Goal: Task Accomplishment & Management: Use online tool/utility

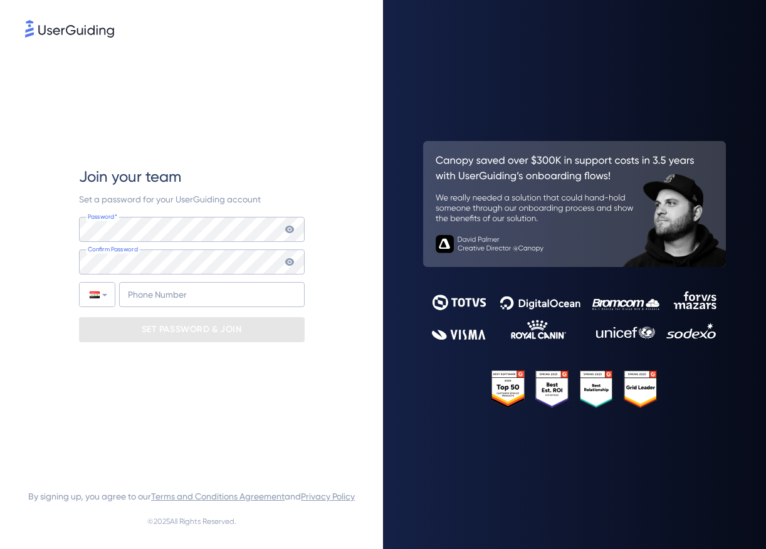
click at [92, 28] on img at bounding box center [69, 29] width 89 height 18
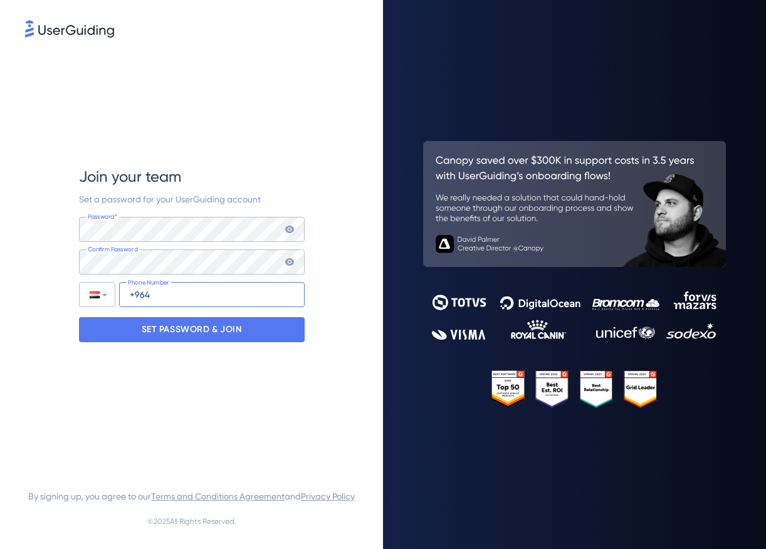
click at [188, 287] on input "+964" at bounding box center [211, 294] width 185 height 25
type input "[PHONE_NUMBER]"
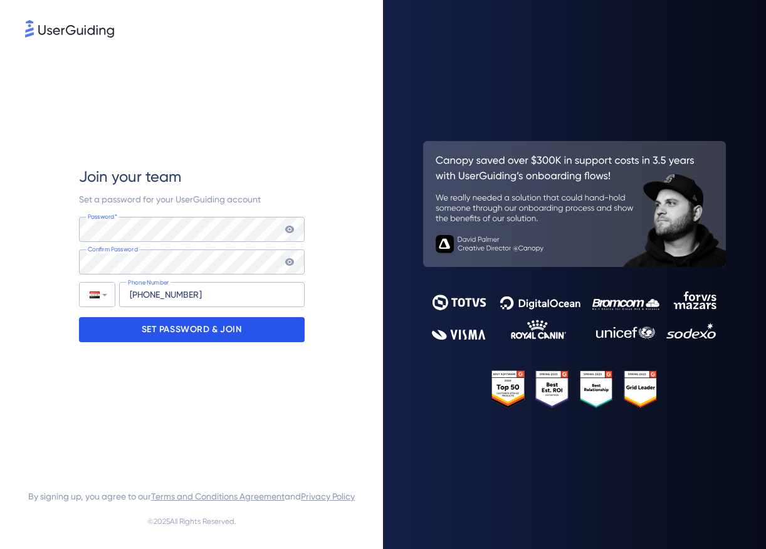
click at [189, 321] on p "SET PASSWORD & JOIN" at bounding box center [192, 330] width 100 height 20
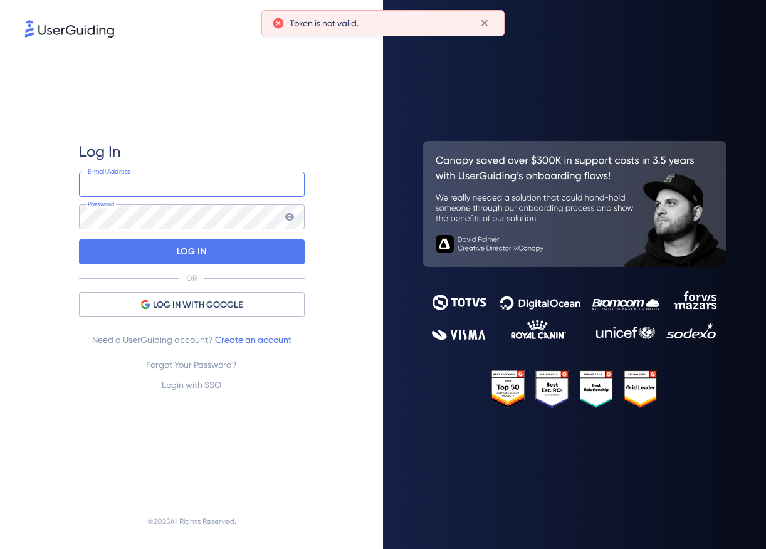
click at [183, 180] on input "email" at bounding box center [192, 184] width 226 height 25
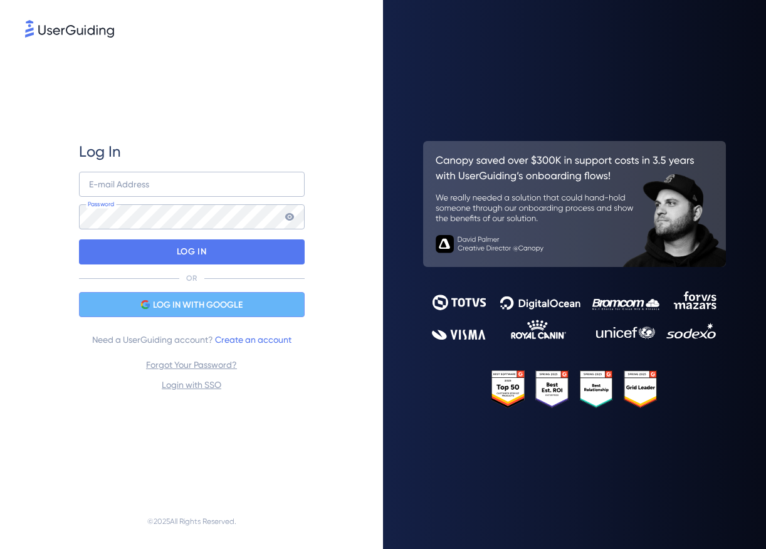
click at [140, 298] on div "LOG IN WITH GOOGLE" at bounding box center [192, 304] width 226 height 25
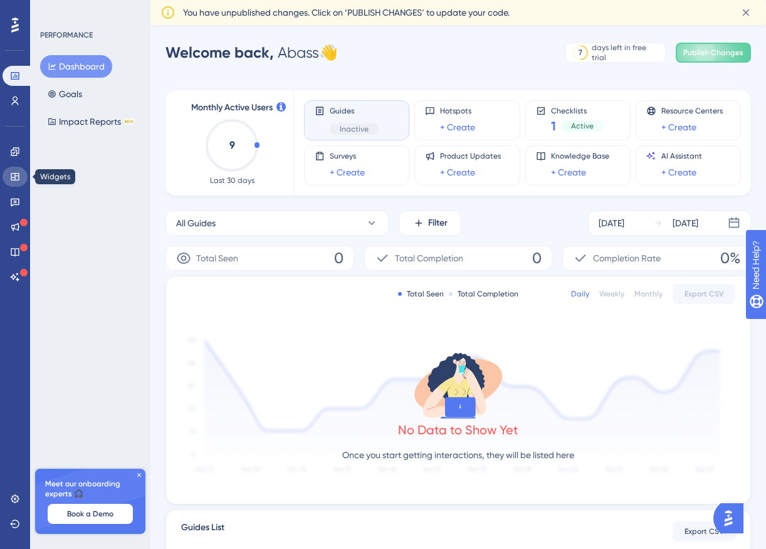
click at [10, 180] on icon at bounding box center [15, 177] width 10 height 10
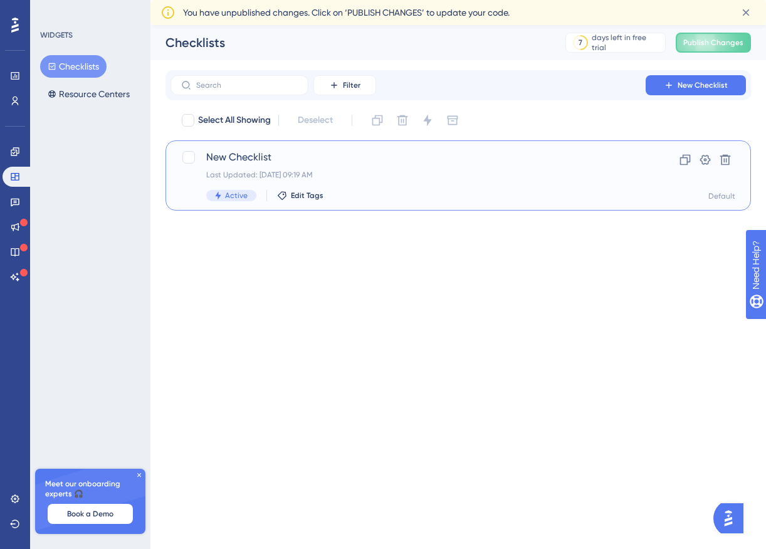
click at [436, 171] on div "Last Updated: [DATE] 09:19 AM" at bounding box center [407, 175] width 403 height 10
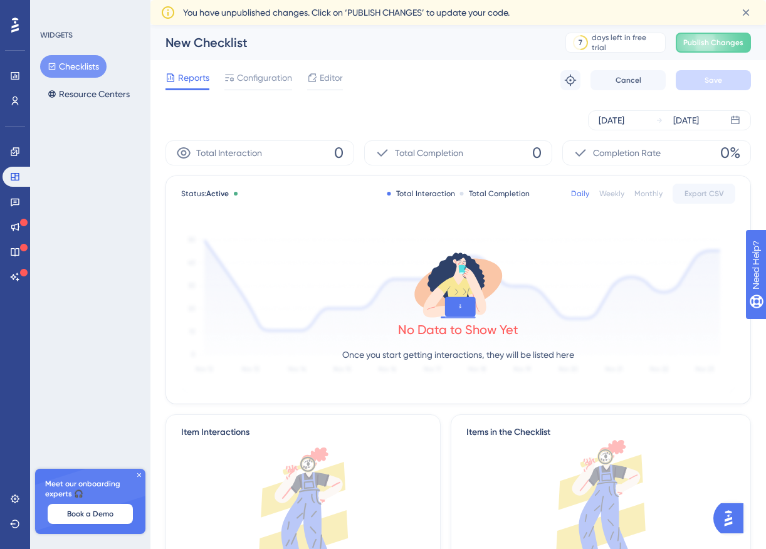
click at [268, 64] on div "Reports Configuration Editor Troubleshoot Cancel Save" at bounding box center [457, 80] width 585 height 40
click at [266, 81] on span "Configuration" at bounding box center [264, 77] width 55 height 15
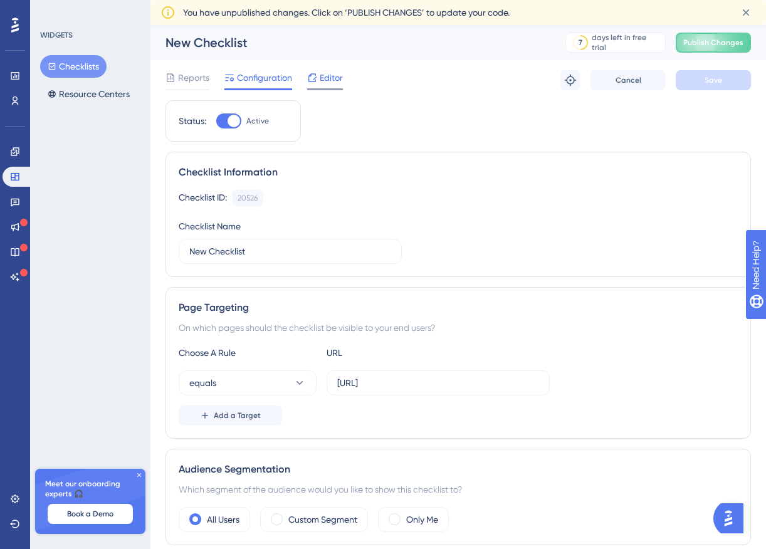
click at [331, 80] on span "Editor" at bounding box center [331, 77] width 23 height 15
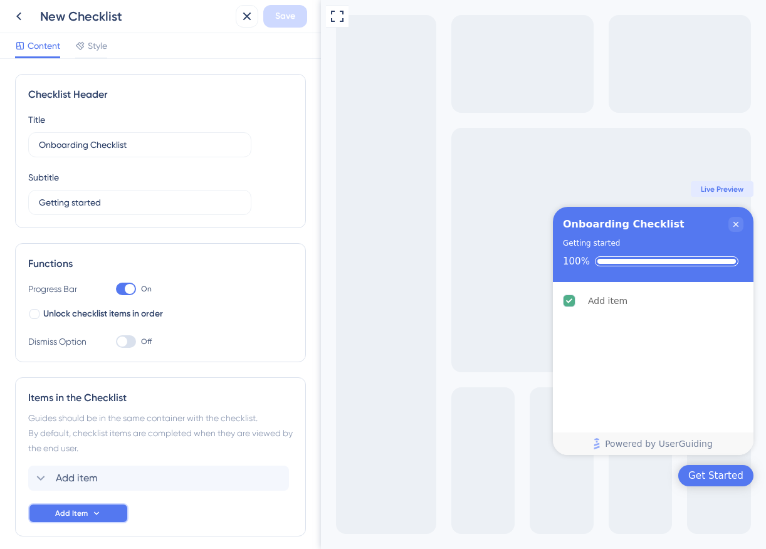
click at [109, 516] on button "Add Item" at bounding box center [78, 513] width 100 height 20
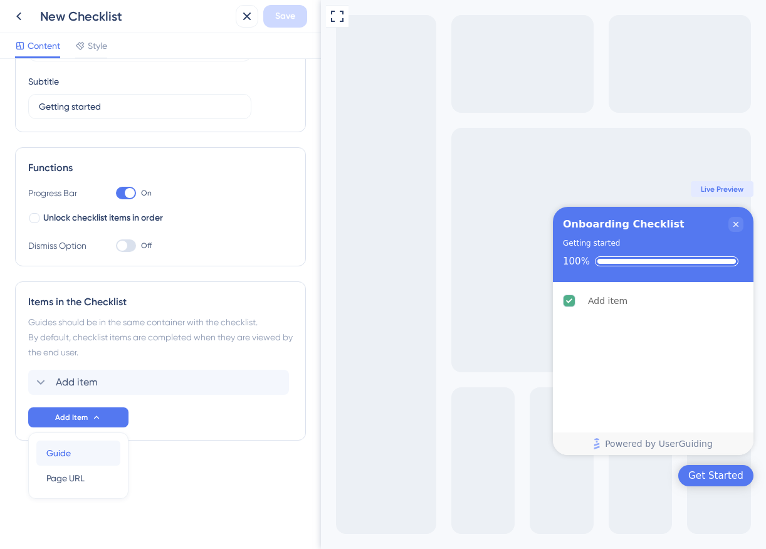
click at [63, 455] on span "Guide" at bounding box center [58, 452] width 24 height 15
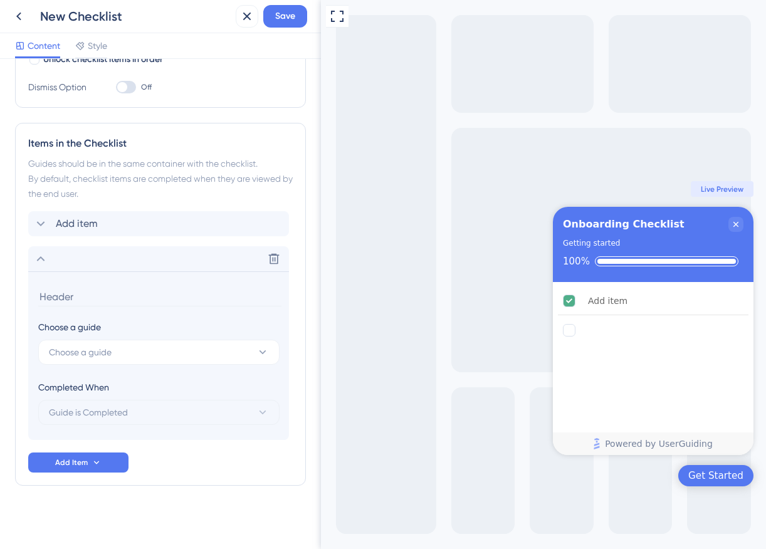
scroll to position [256, 0]
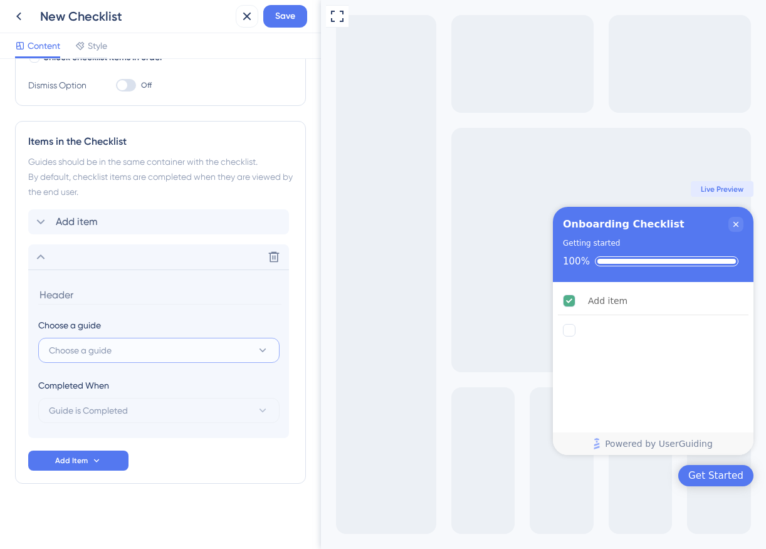
click at [148, 348] on button "Choose a guide" at bounding box center [158, 350] width 241 height 25
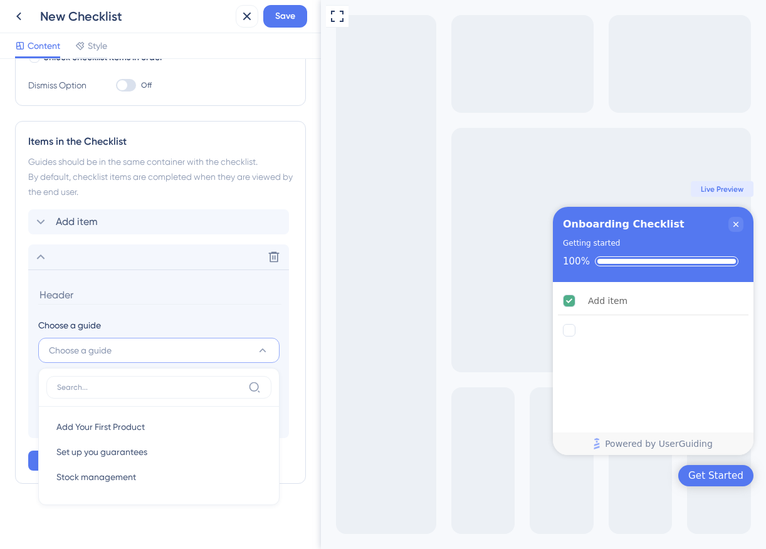
click at [242, 180] on div "Guides should be in the same container with the checklist. By default, checklis…" at bounding box center [160, 176] width 264 height 45
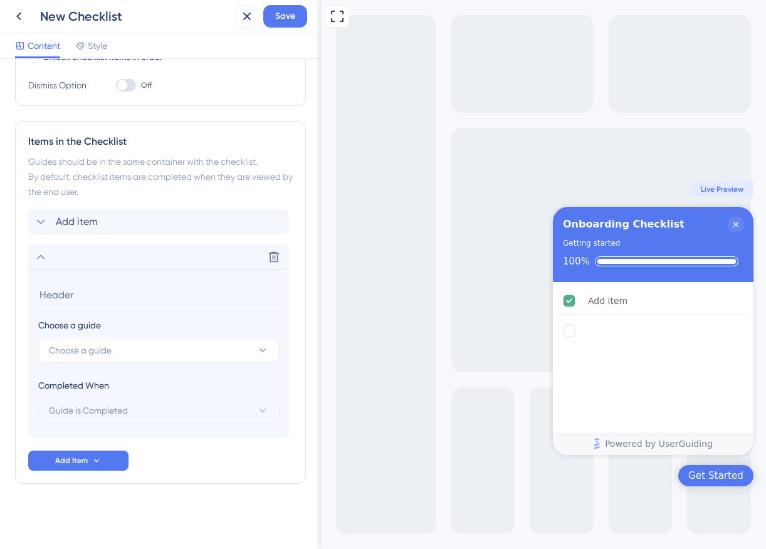
click at [191, 335] on div "Choose a guide Choose a guide" at bounding box center [158, 340] width 241 height 45
click at [189, 346] on button "Choose a guide" at bounding box center [158, 350] width 241 height 25
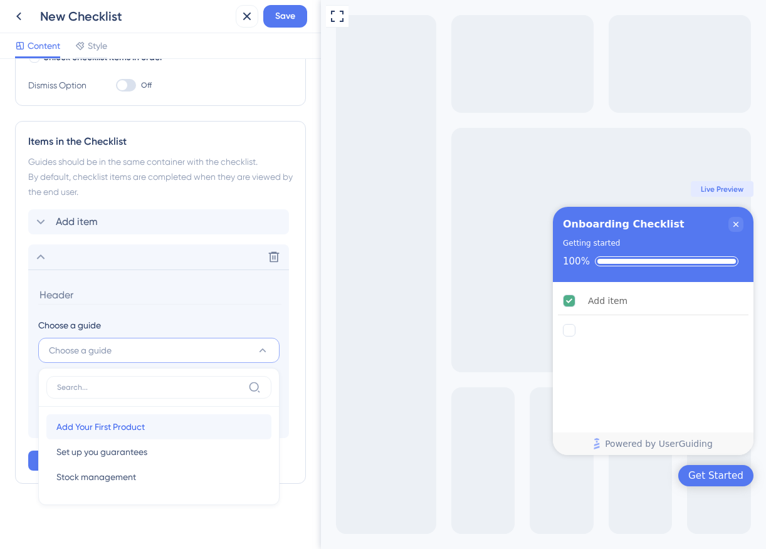
click at [167, 427] on div "Add Your First Product Add Your First Product" at bounding box center [158, 426] width 205 height 25
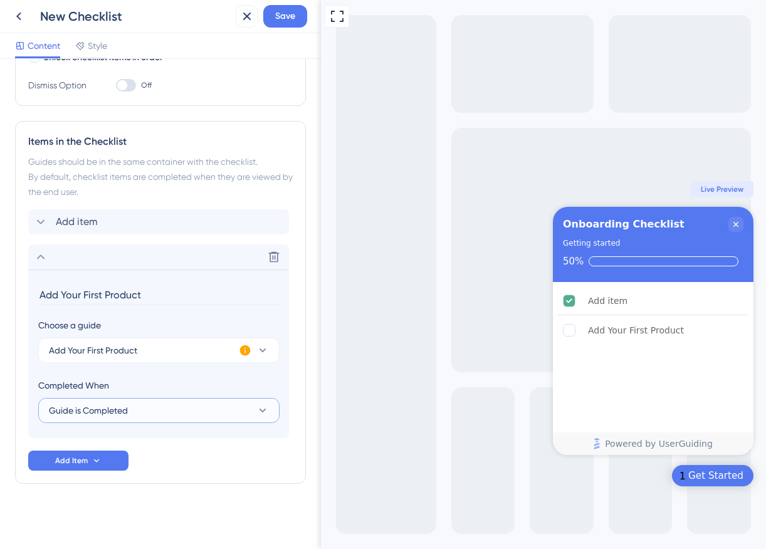
click at [170, 413] on button "Guide is Completed" at bounding box center [158, 410] width 241 height 25
click at [174, 377] on div "Choose a guide Add Your First Product Completed When Guide is Completed Guide i…" at bounding box center [158, 370] width 241 height 105
click at [221, 346] on button "Add Your First Product" at bounding box center [158, 350] width 241 height 25
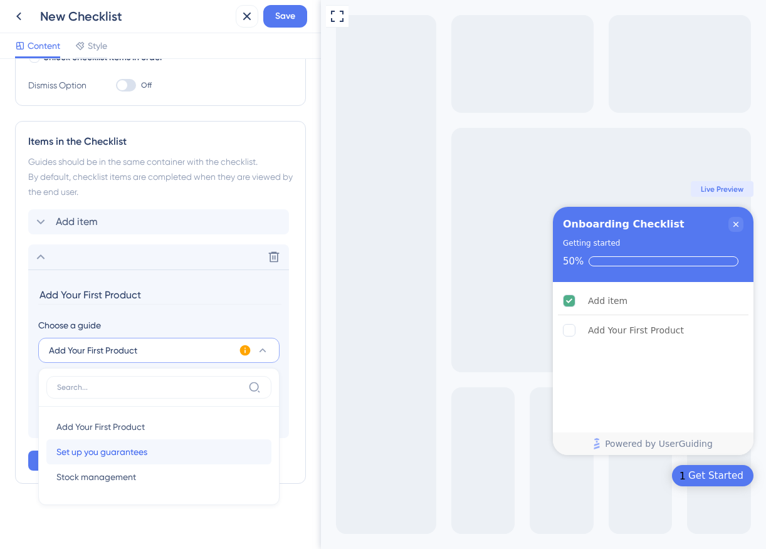
click at [170, 455] on div "Set up you guarantees Set up you guarantees" at bounding box center [158, 451] width 205 height 25
type input "Set up you guarantees"
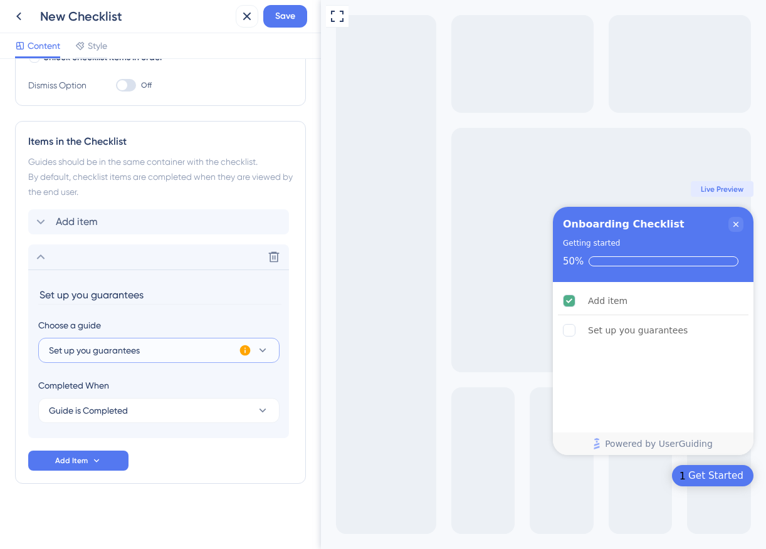
click at [205, 348] on button "Set up you guarantees" at bounding box center [158, 350] width 241 height 25
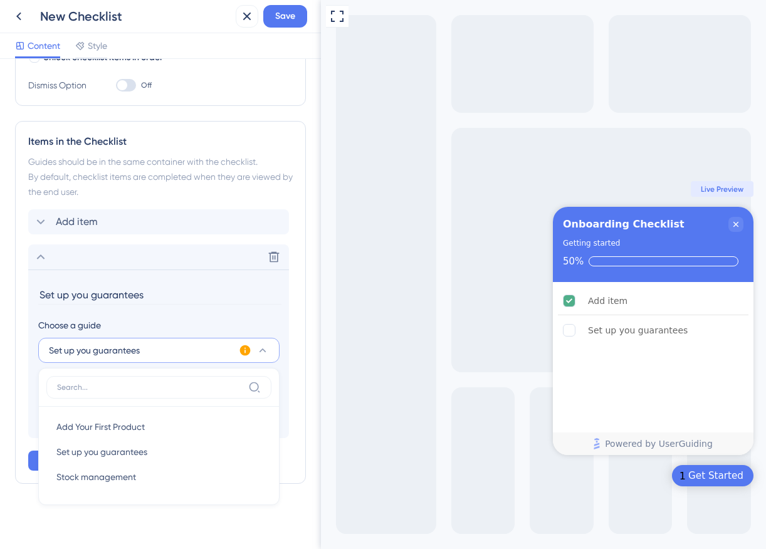
click at [245, 350] on icon at bounding box center [245, 350] width 13 height 13
click at [238, 303] on input "Set up you guarantees" at bounding box center [159, 294] width 243 height 19
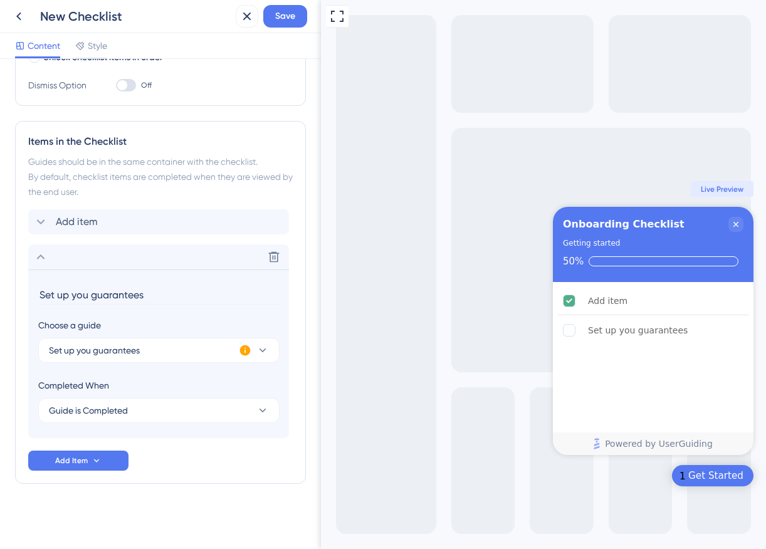
click at [242, 353] on icon at bounding box center [245, 350] width 11 height 11
click at [236, 314] on section "Set up you guarantees Choose a guide Set up you guarantees Completed When Guide…" at bounding box center [158, 353] width 261 height 169
click at [273, 261] on icon at bounding box center [274, 257] width 11 height 11
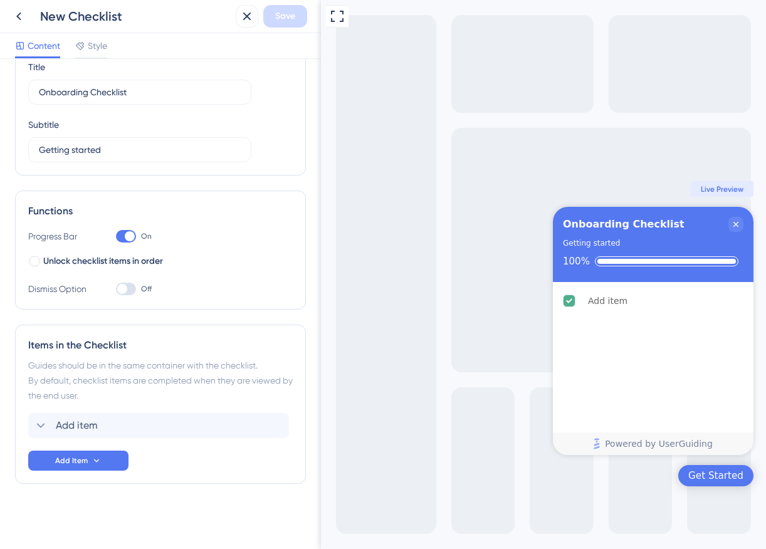
scroll to position [0, 0]
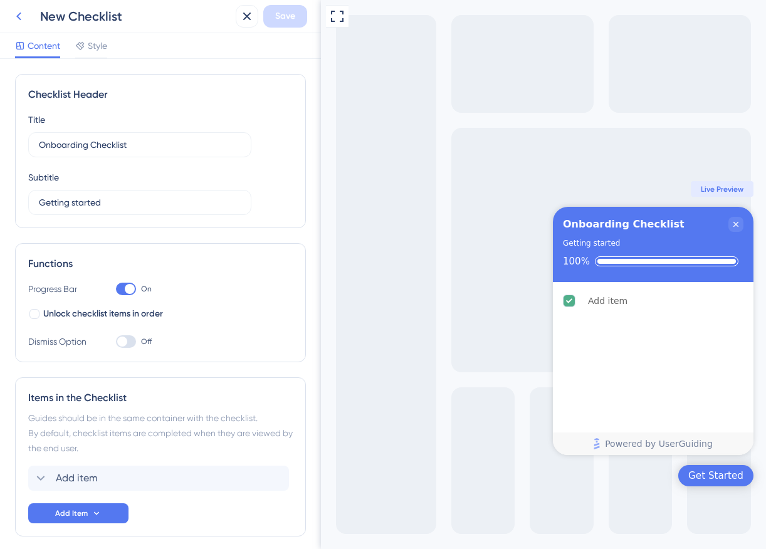
click at [20, 22] on icon at bounding box center [18, 16] width 15 height 15
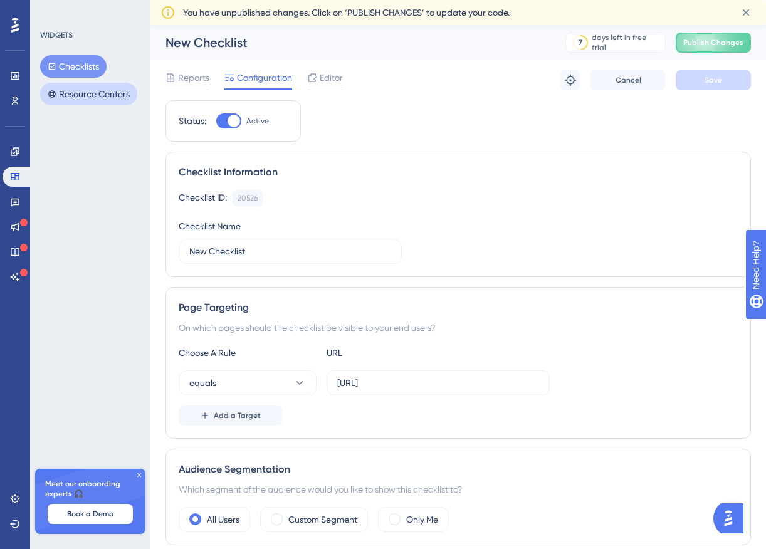
click at [98, 95] on button "Resource Centers" at bounding box center [88, 94] width 97 height 23
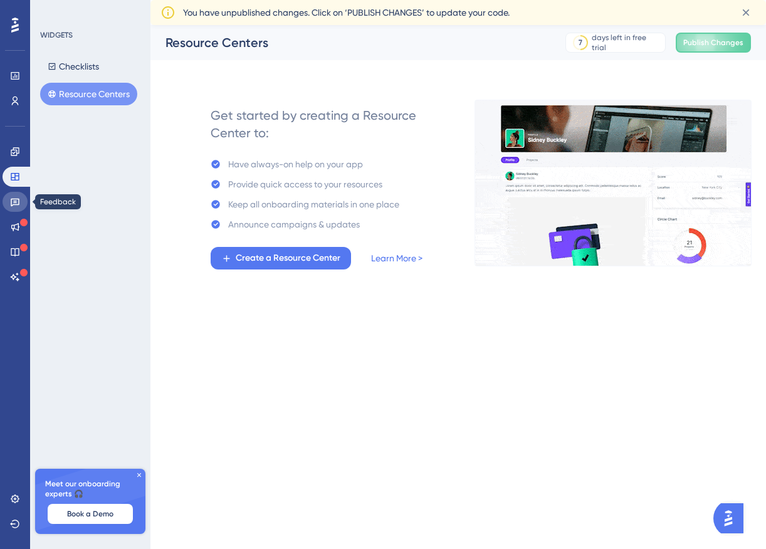
click at [16, 193] on link at bounding box center [15, 202] width 25 height 20
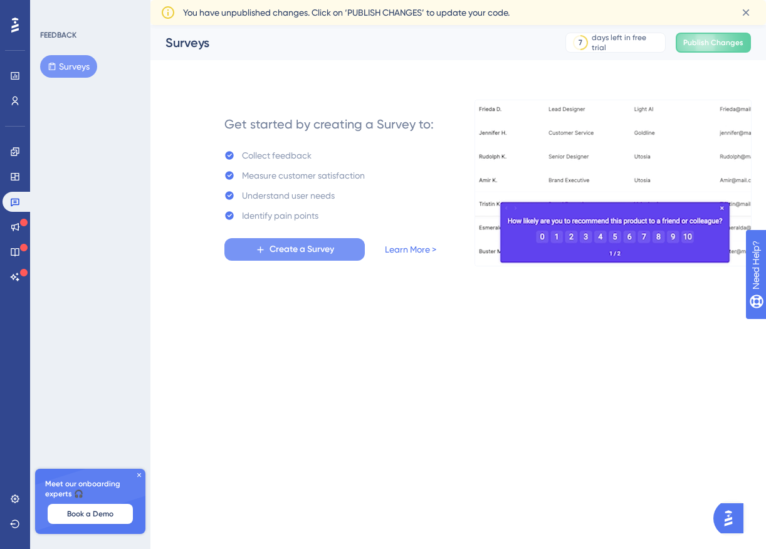
click at [313, 249] on span "Create a Survey" at bounding box center [301, 249] width 65 height 15
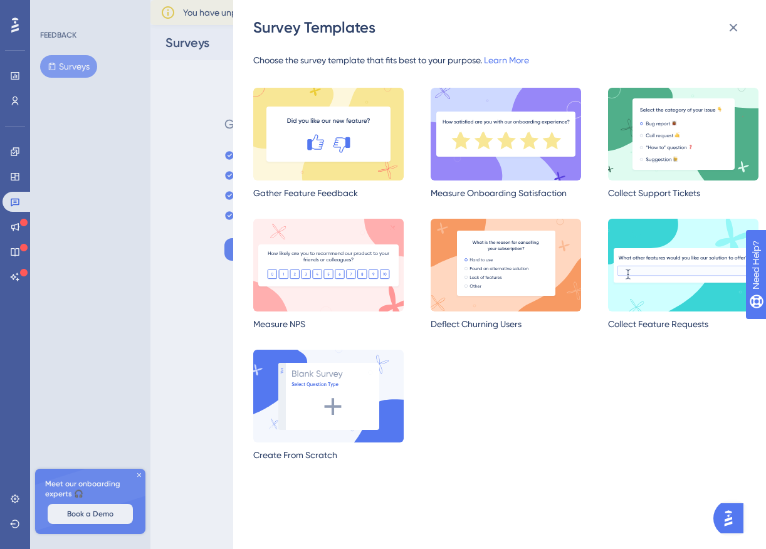
click at [177, 105] on div "Survey Templates Choose the survey template that fits best to your purpose. Lea…" at bounding box center [383, 274] width 766 height 549
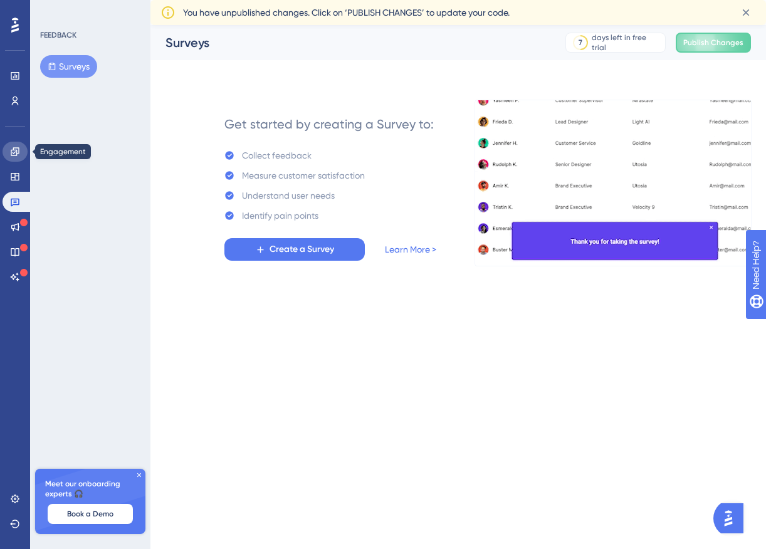
click at [21, 148] on link at bounding box center [15, 152] width 25 height 20
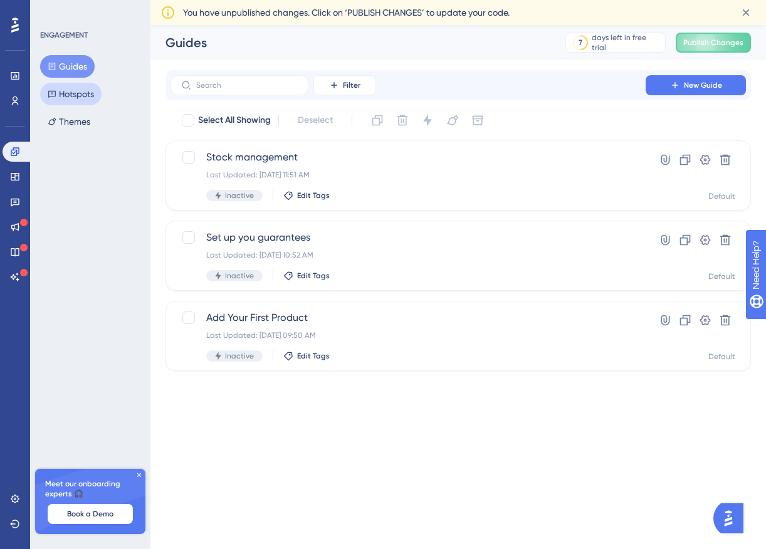
click at [75, 91] on button "Hotspots" at bounding box center [70, 94] width 61 height 23
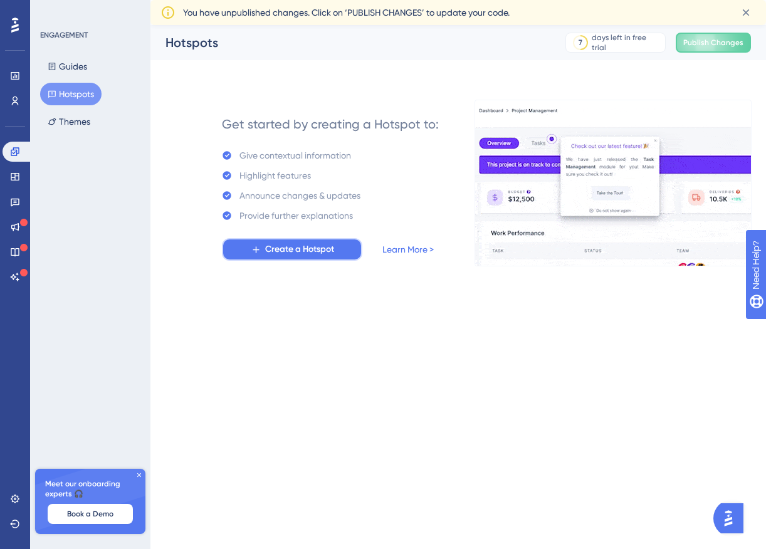
click at [308, 251] on span "Create a Hotspot" at bounding box center [299, 249] width 69 height 15
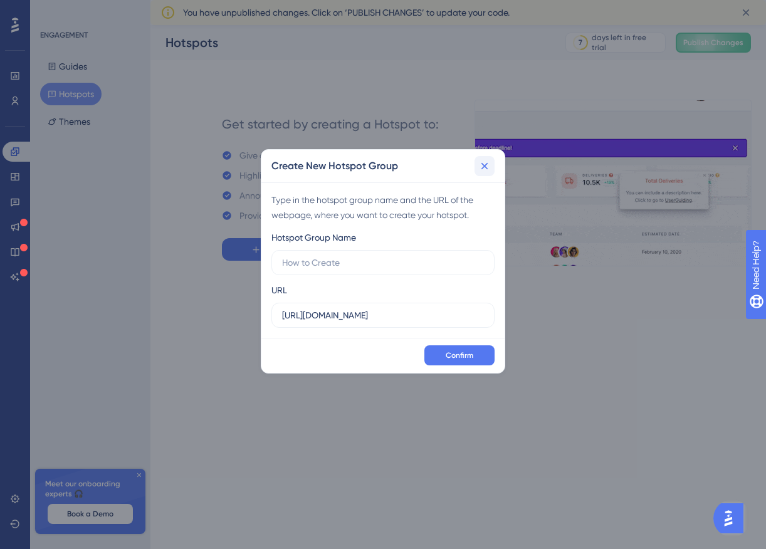
click at [486, 160] on icon at bounding box center [484, 166] width 13 height 13
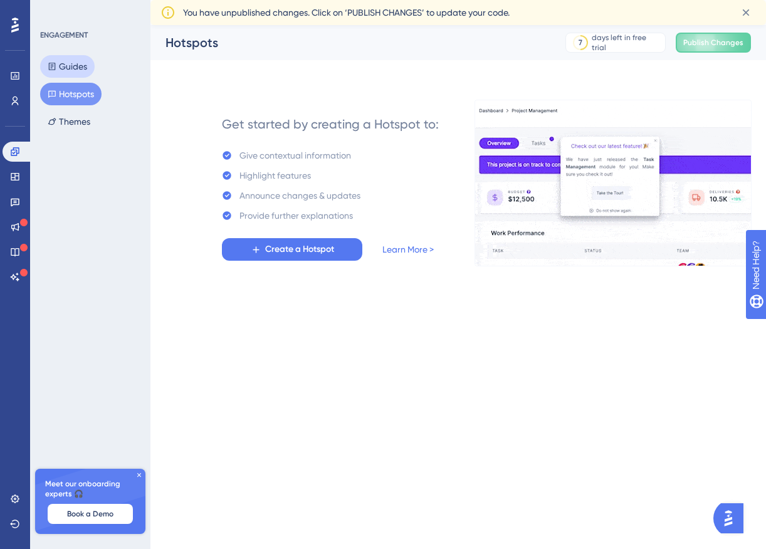
click at [75, 63] on button "Guides" at bounding box center [67, 66] width 55 height 23
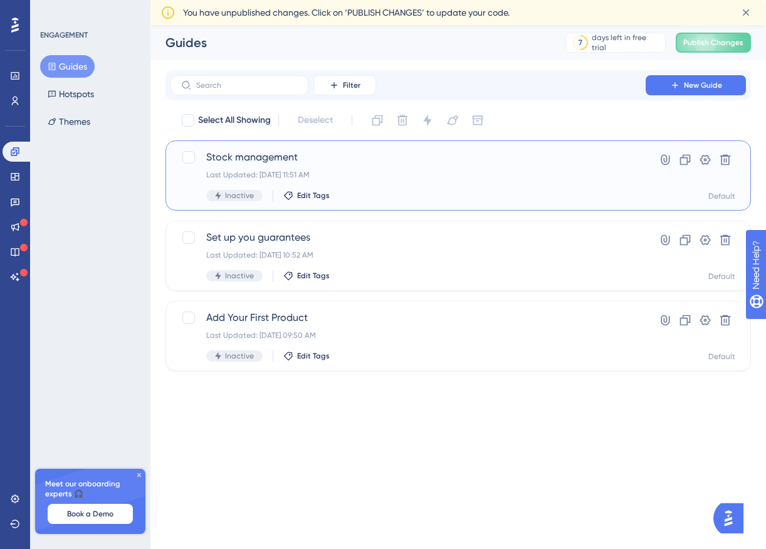
click at [387, 176] on div "Last Updated: [DATE] 11:51 AM" at bounding box center [407, 175] width 403 height 10
